Goal: Obtain resource: Download file/media

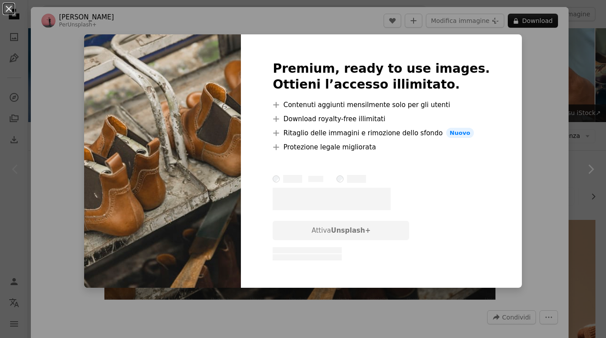
scroll to position [216, 0]
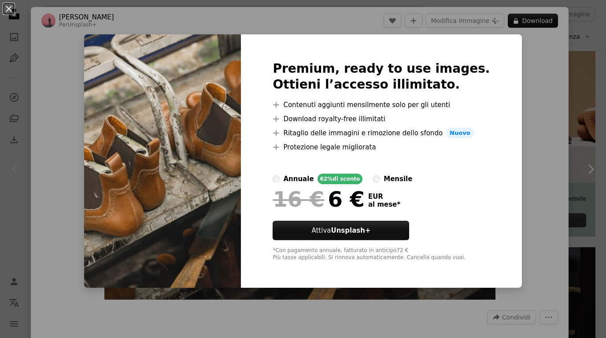
click at [241, 44] on img at bounding box center [162, 161] width 157 height 254
click at [241, 154] on img at bounding box center [162, 161] width 157 height 254
click at [41, 42] on div "An X shape Premium, ready to use images. Ottieni l’accesso illimitato. A plus s…" at bounding box center [303, 169] width 606 height 338
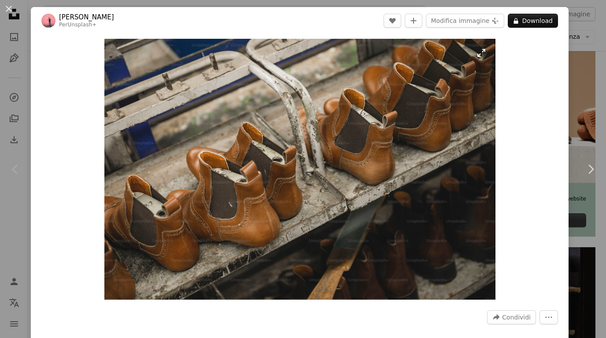
click at [446, 80] on img "Ingrandisci questa immagine" at bounding box center [299, 169] width 391 height 261
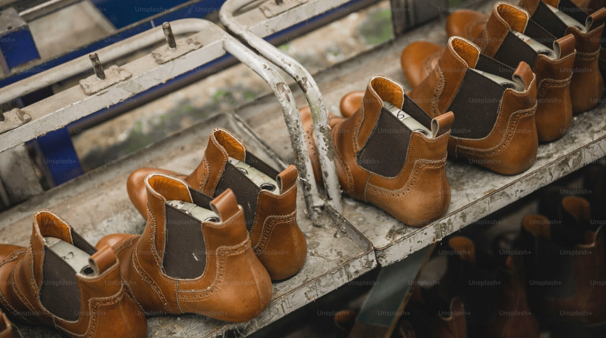
scroll to position [33, 0]
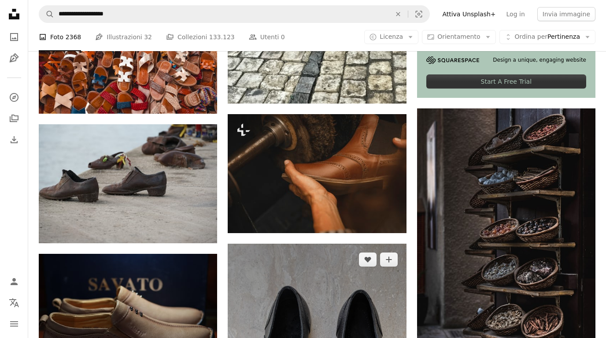
scroll to position [204, 0]
